Goal: Task Accomplishment & Management: Use online tool/utility

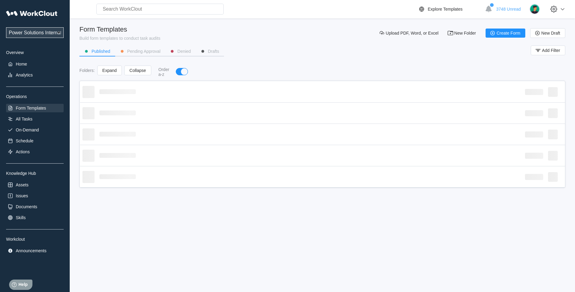
click at [165, 6] on input "text" at bounding box center [159, 9] width 127 height 11
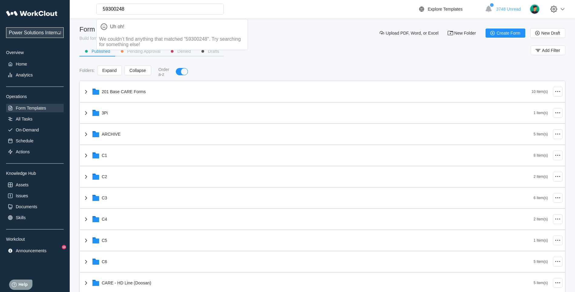
type input "59300248"
click at [16, 125] on div "Power Solutions International Power Solutions International 201 Overview Home A…" at bounding box center [35, 131] width 58 height 248
click at [19, 79] on div "Analytics" at bounding box center [35, 75] width 58 height 8
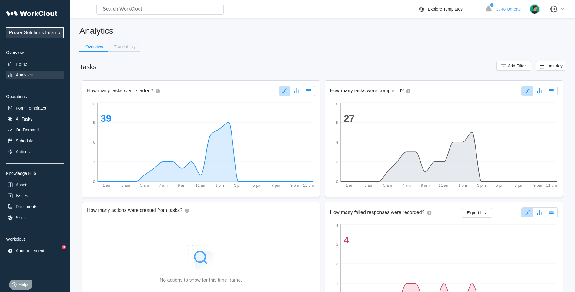
click at [120, 45] on div "Traceability" at bounding box center [125, 47] width 22 height 4
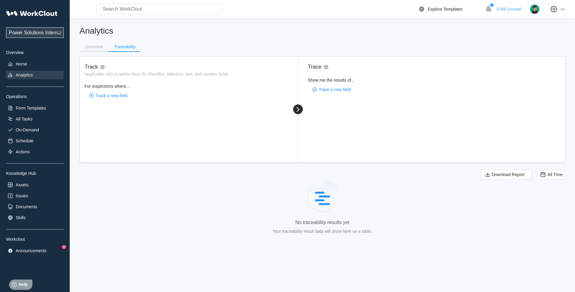
drag, startPoint x: 107, startPoint y: 101, endPoint x: 107, endPoint y: 96, distance: 5.2
click at [107, 100] on div "Track Applicable only to admin keys for checklist, selection, text, and number …" at bounding box center [189, 109] width 218 height 106
click at [108, 94] on span "Track a new field" at bounding box center [112, 95] width 32 height 4
type input "spe"
click at [106, 121] on div "spec-number" at bounding box center [145, 123] width 121 height 10
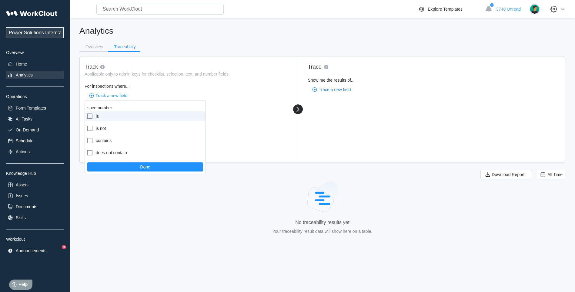
click at [90, 116] on icon at bounding box center [89, 116] width 7 height 7
click at [86, 113] on input "is" at bounding box center [86, 113] width 0 height 0
checkbox input "true"
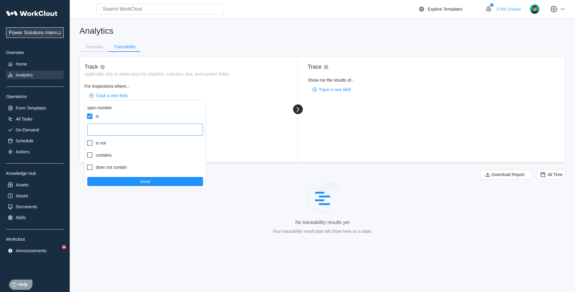
click at [106, 131] on input "text" at bounding box center [145, 129] width 116 height 12
type input "59300248"
click at [103, 185] on button "Done" at bounding box center [145, 181] width 116 height 9
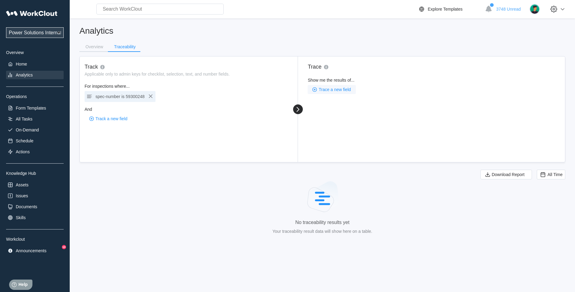
click at [336, 88] on span "Trace a new field" at bounding box center [335, 89] width 32 height 4
type input "spec"
click at [331, 116] on div "spec-number" at bounding box center [368, 117] width 121 height 10
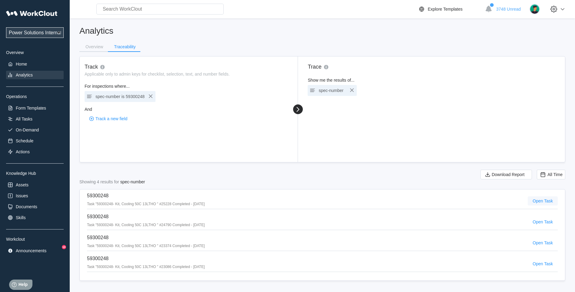
click at [540, 199] on span "Open Task" at bounding box center [543, 201] width 20 height 4
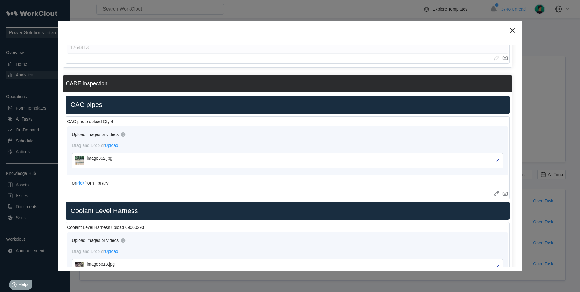
scroll to position [153, 0]
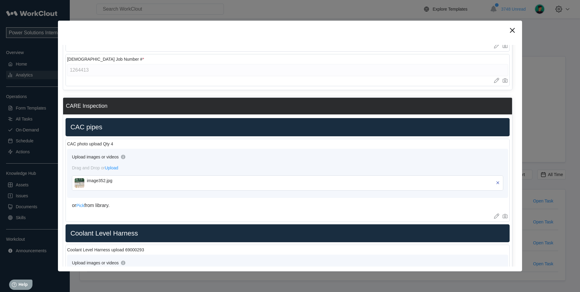
click at [79, 185] on img at bounding box center [80, 183] width 10 height 10
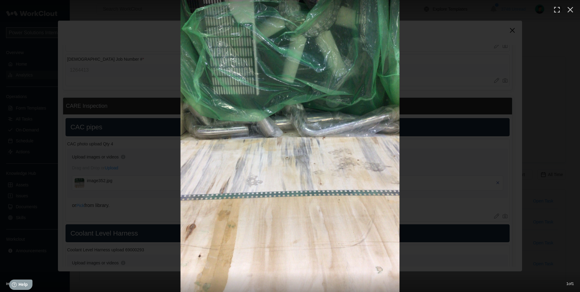
click at [68, 148] on div at bounding box center [290, 146] width 580 height 292
drag, startPoint x: 138, startPoint y: 168, endPoint x: 140, endPoint y: 183, distance: 15.0
click at [139, 168] on div at bounding box center [290, 146] width 580 height 292
click at [571, 5] on button "button" at bounding box center [570, 9] width 13 height 13
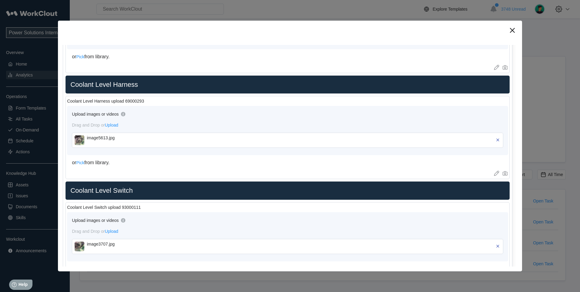
scroll to position [305, 0]
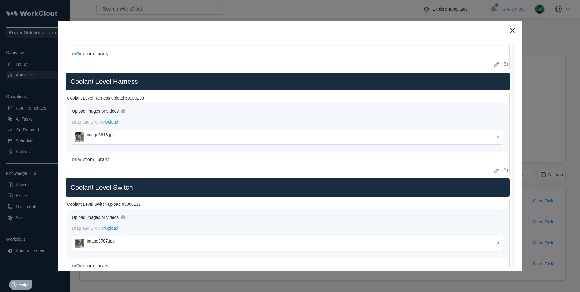
click at [77, 135] on img at bounding box center [80, 137] width 10 height 10
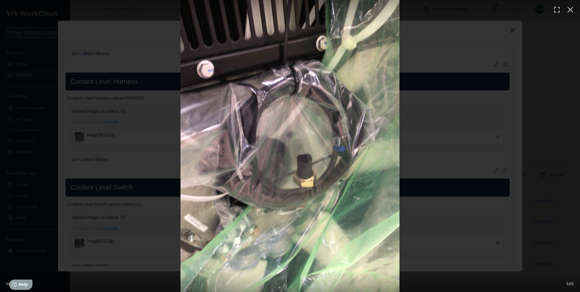
click at [154, 120] on div at bounding box center [290, 146] width 580 height 292
drag, startPoint x: 242, startPoint y: 148, endPoint x: 241, endPoint y: 142, distance: 5.5
click at [241, 146] on img at bounding box center [289, 146] width 219 height 292
click at [83, 129] on div at bounding box center [290, 146] width 580 height 292
click at [570, 9] on icon "button" at bounding box center [571, 10] width 6 height 6
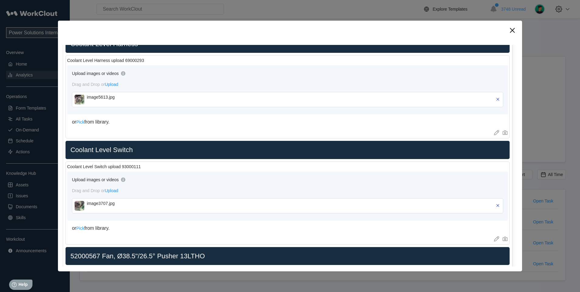
scroll to position [355, 0]
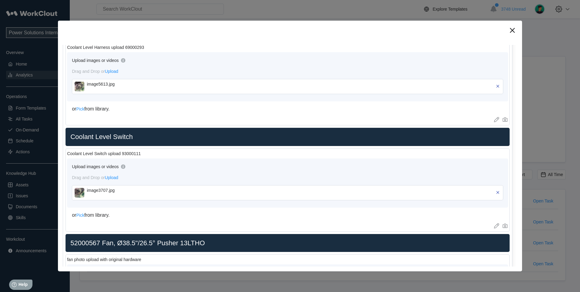
click at [78, 191] on img at bounding box center [80, 193] width 10 height 10
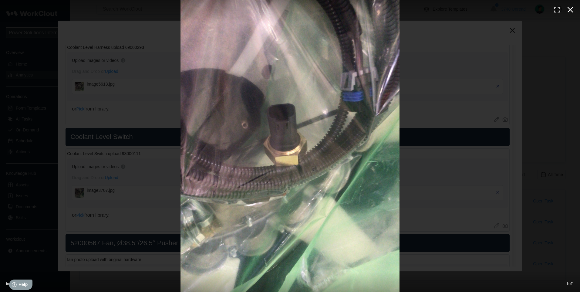
drag, startPoint x: 571, startPoint y: 11, endPoint x: 227, endPoint y: 157, distance: 373.9
click at [569, 12] on icon "button" at bounding box center [570, 10] width 10 height 10
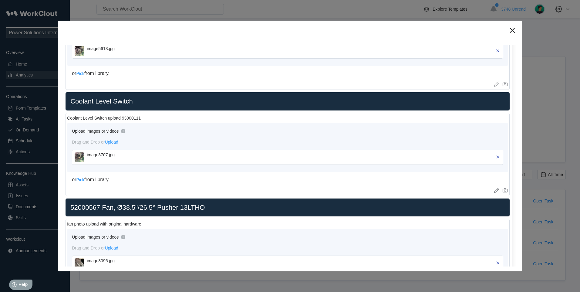
scroll to position [456, 0]
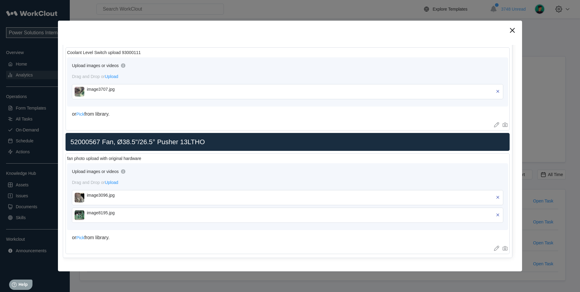
click at [80, 195] on img at bounding box center [80, 198] width 10 height 10
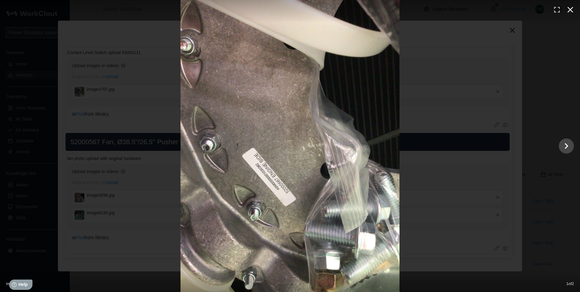
click at [570, 9] on icon "button" at bounding box center [570, 10] width 10 height 10
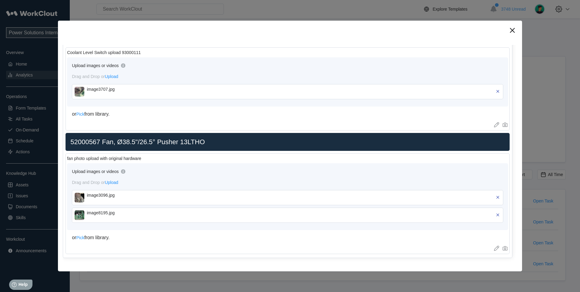
click at [80, 217] on img at bounding box center [80, 215] width 10 height 10
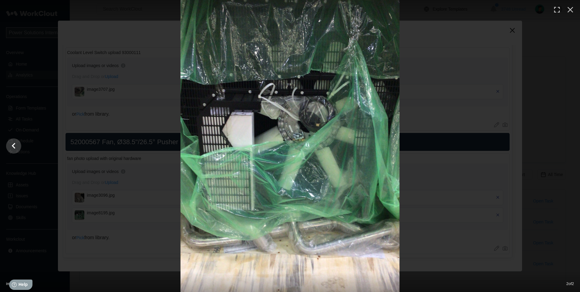
click at [389, 5] on div at bounding box center [290, 11] width 580 height 22
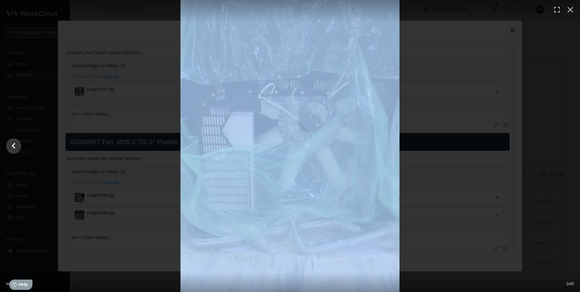
click at [379, 22] on div "image8195.jpg 2 of 2" at bounding box center [290, 146] width 580 height 292
